Goal: Find specific page/section: Find specific page/section

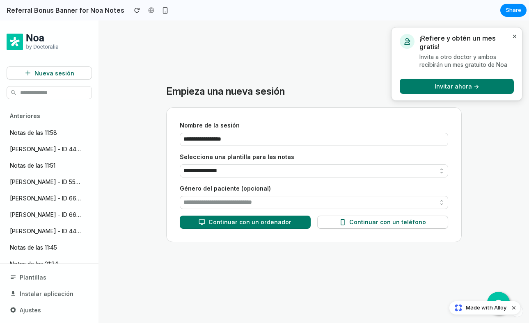
click at [514, 36] on button "×" at bounding box center [515, 36] width 8 height 11
